Goal: Complete application form

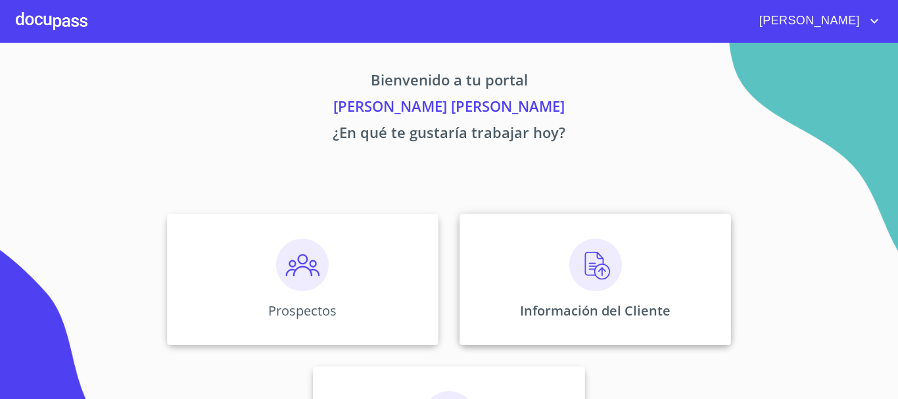
click at [497, 236] on div "Información del Cliente" at bounding box center [594, 279] width 271 height 131
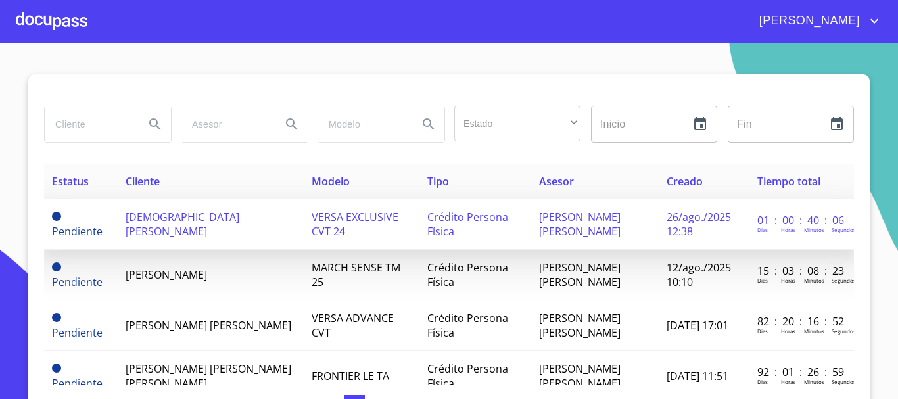
click at [228, 227] on span "[DEMOGRAPHIC_DATA][PERSON_NAME]" at bounding box center [182, 224] width 114 height 29
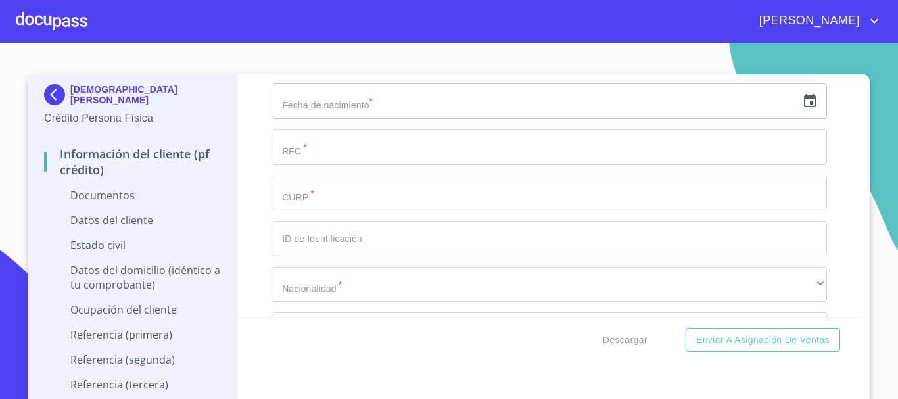
scroll to position [2179, 0]
click at [276, 148] on input "Documento de identificación.   *" at bounding box center [550, 138] width 554 height 35
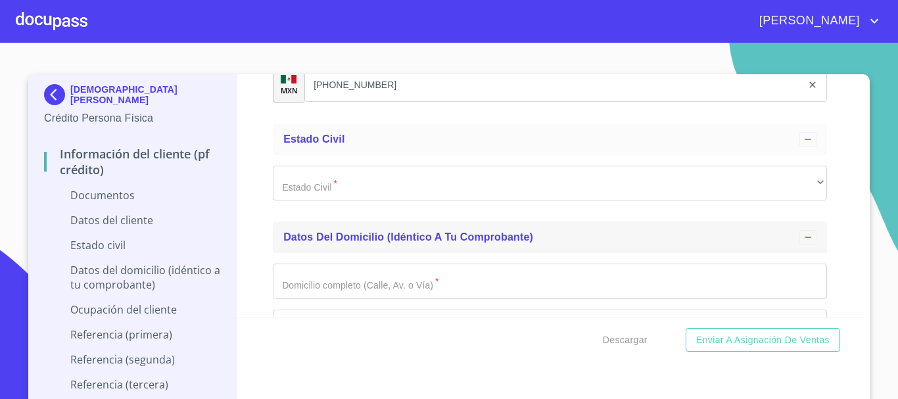
scroll to position [2639, 0]
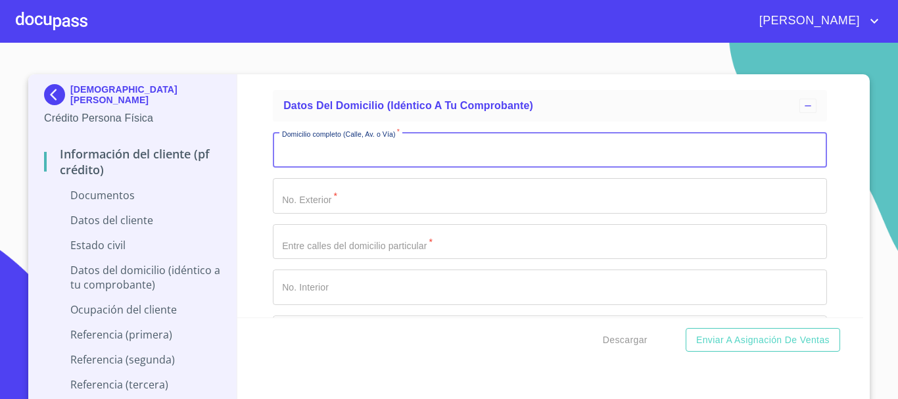
click at [328, 160] on input "Documento de identificación.   *" at bounding box center [550, 149] width 554 height 35
type input "J"
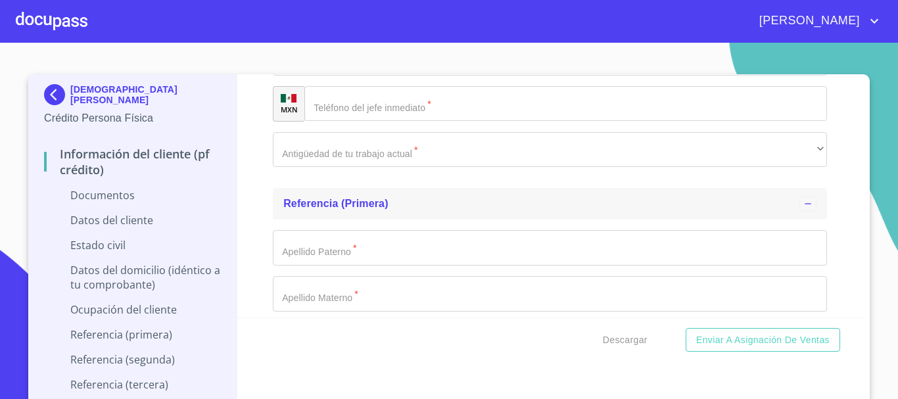
scroll to position [4085, 0]
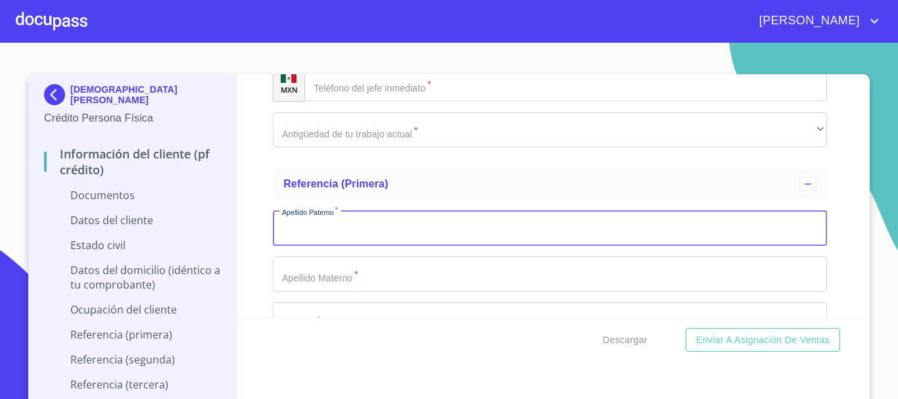
click at [347, 226] on input "Documento de identificación.   *" at bounding box center [550, 227] width 554 height 35
type input "FLORES"
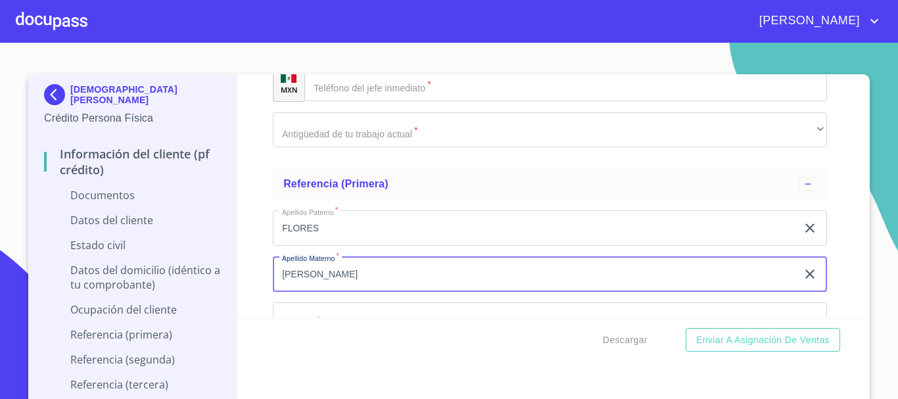
type input "[PERSON_NAME]"
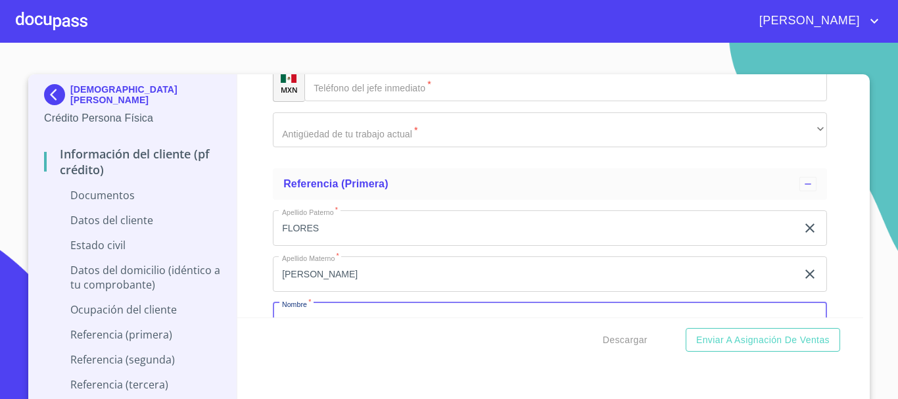
scroll to position [4105, 0]
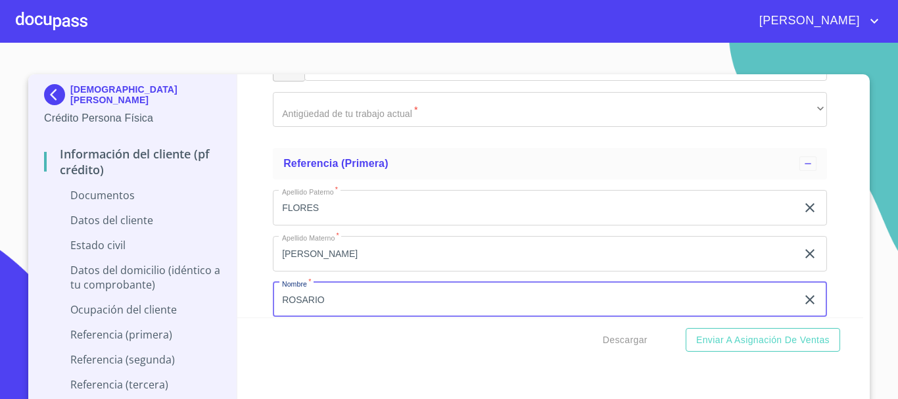
type input "ROSARIO"
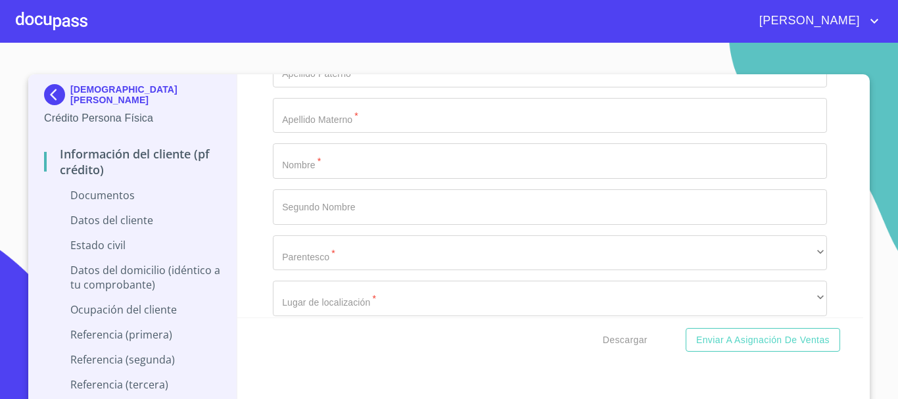
scroll to position [4551, 0]
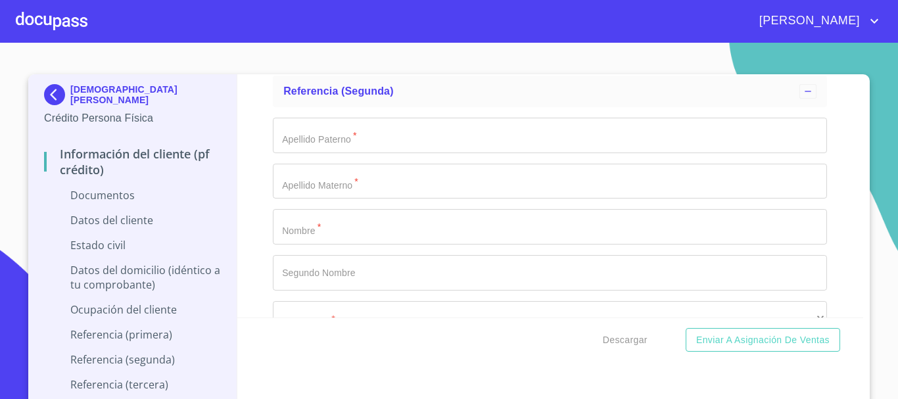
type input "[PHONE_NUMBER]"
click at [315, 227] on input "Documento de identificación.   *" at bounding box center [550, 226] width 554 height 35
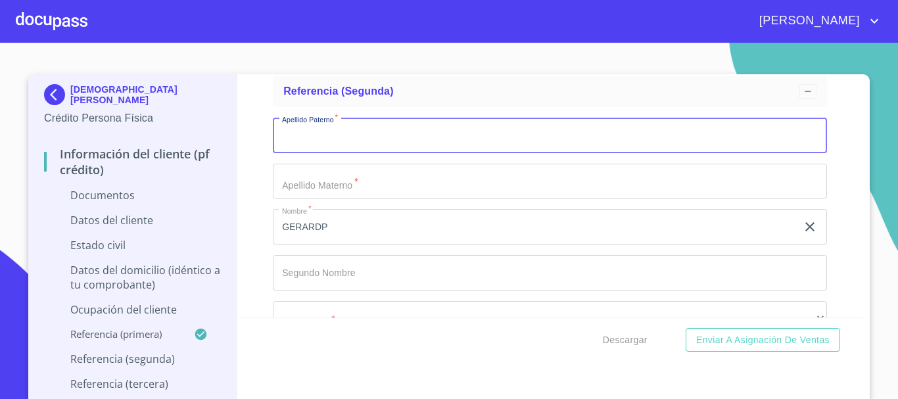
click at [343, 137] on input "Documento de identificación.   *" at bounding box center [550, 135] width 554 height 35
click at [319, 230] on input "GERARDP" at bounding box center [535, 226] width 524 height 35
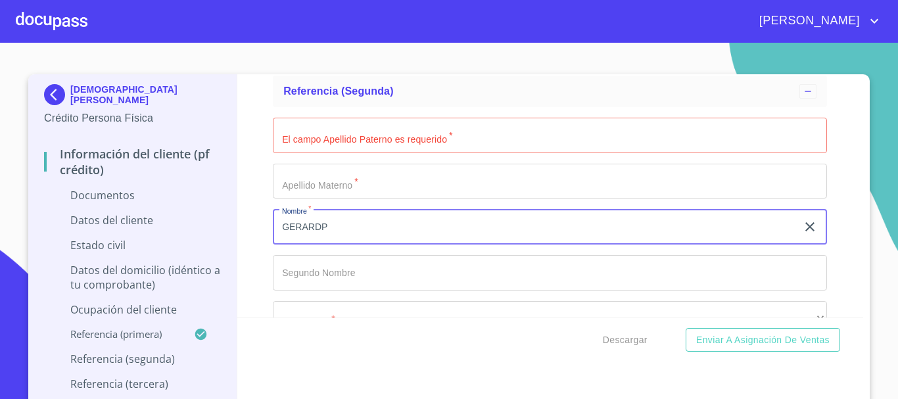
click at [319, 230] on input "GERARDP" at bounding box center [535, 226] width 524 height 35
type input "[DEMOGRAPHIC_DATA]"
click at [329, 137] on input "Documento de identificación.   *" at bounding box center [550, 135] width 554 height 35
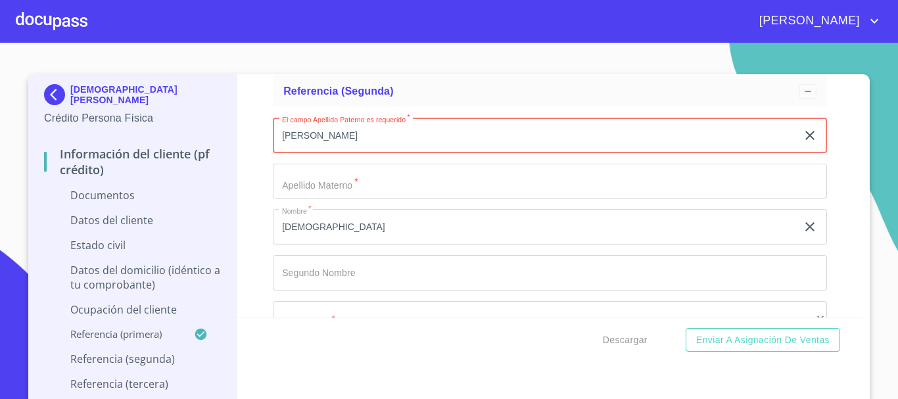
type input "[PERSON_NAME]"
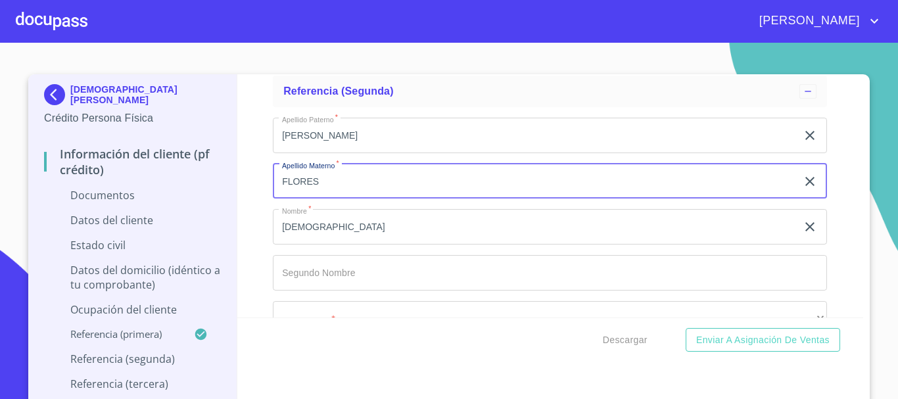
type input "FLORES"
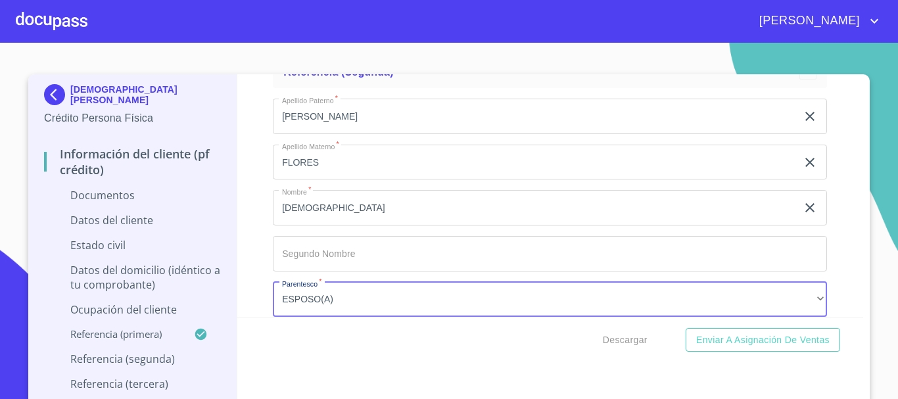
scroll to position [4719, 0]
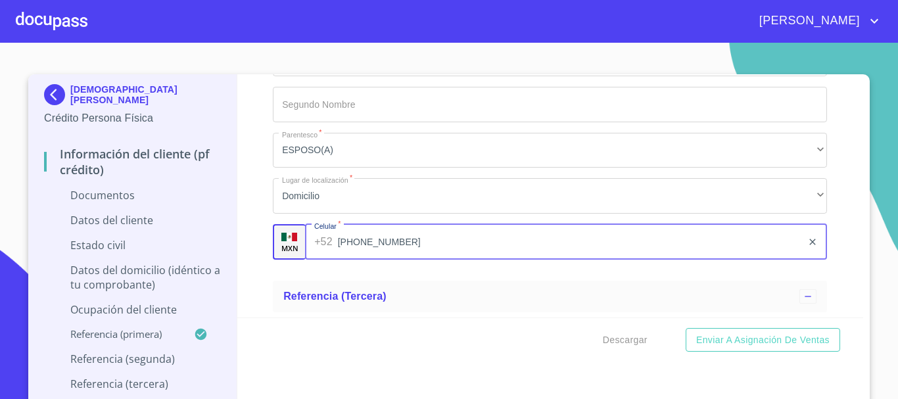
type input "[PHONE_NUMBER]"
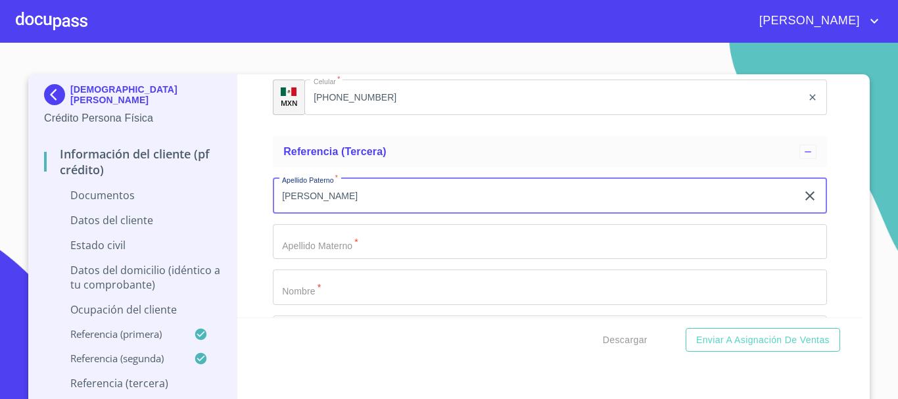
type input "[PERSON_NAME]"
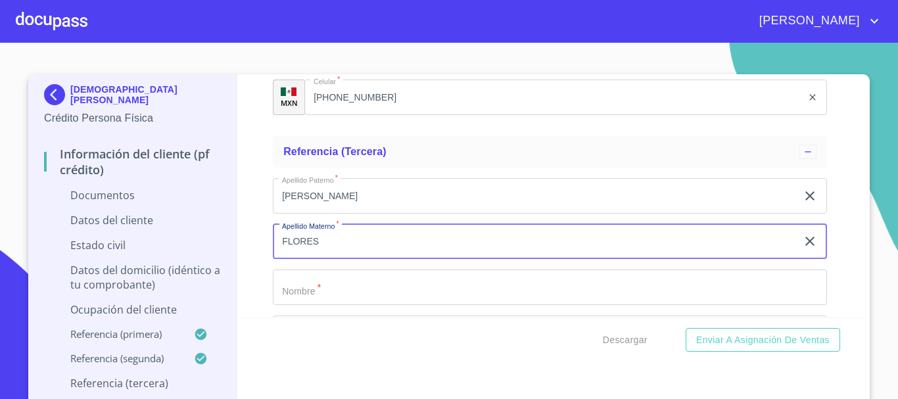
type input "FLORES"
type input "[PERSON_NAME]"
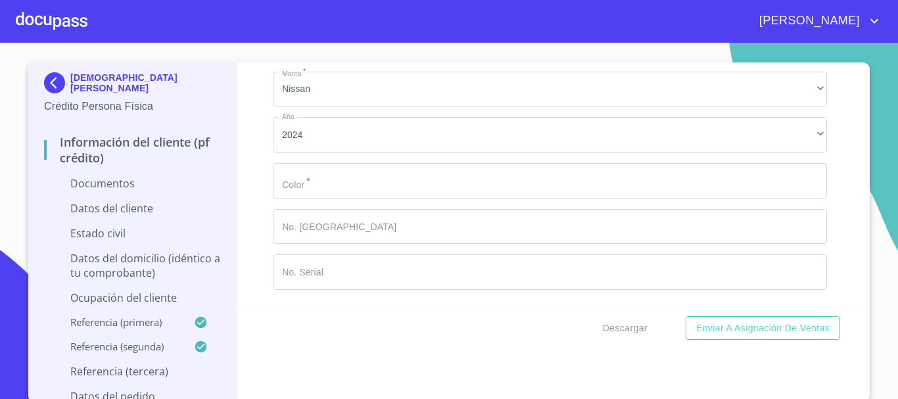
scroll to position [14, 0]
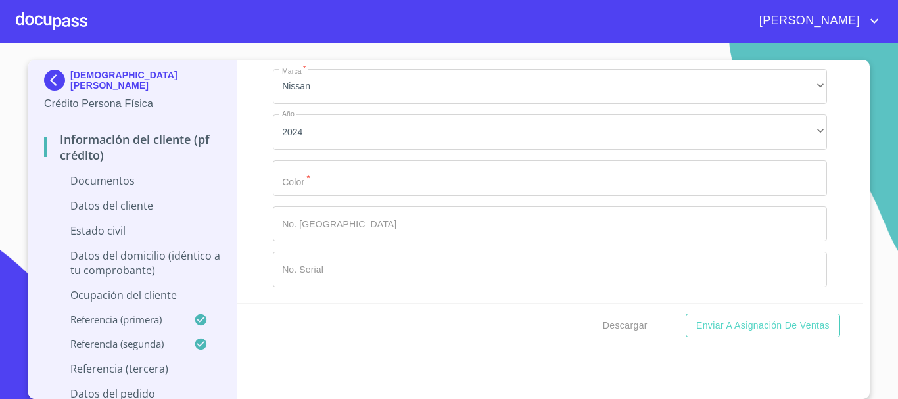
type input "[PHONE_NUMBER]"
click at [392, 168] on input "Documento de identificación.   *" at bounding box center [550, 177] width 554 height 35
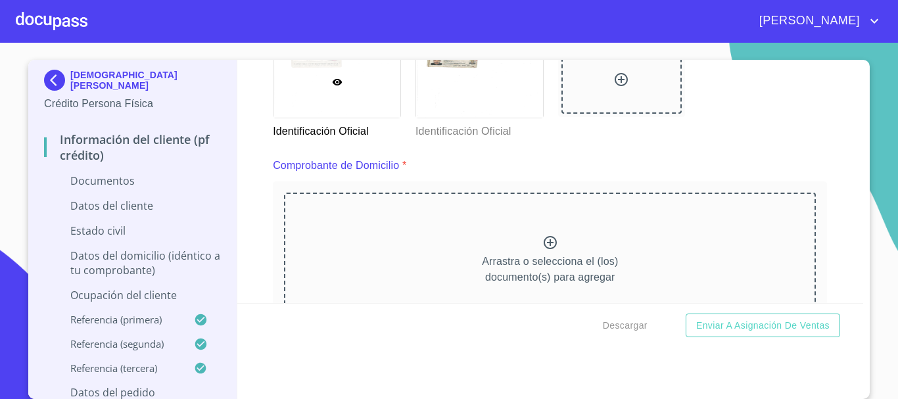
scroll to position [520, 0]
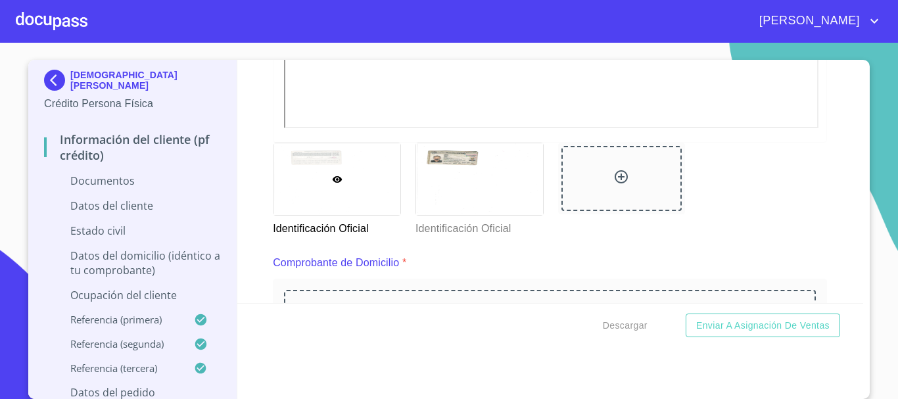
type input "BLANCO"
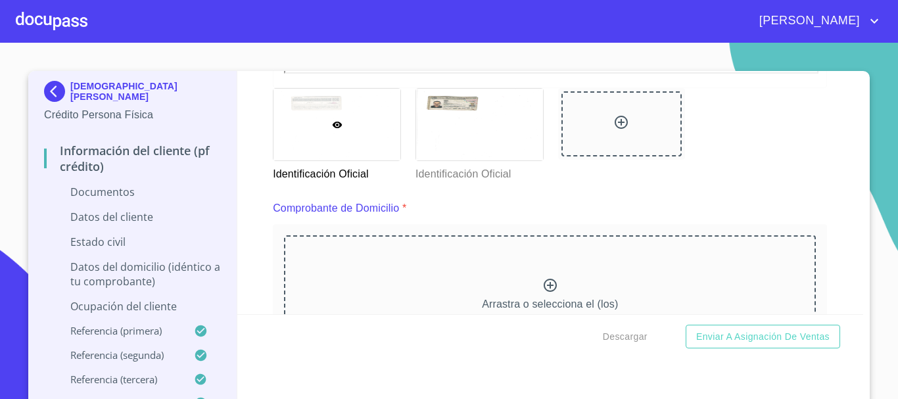
scroll to position [0, 0]
